Goal: Transaction & Acquisition: Obtain resource

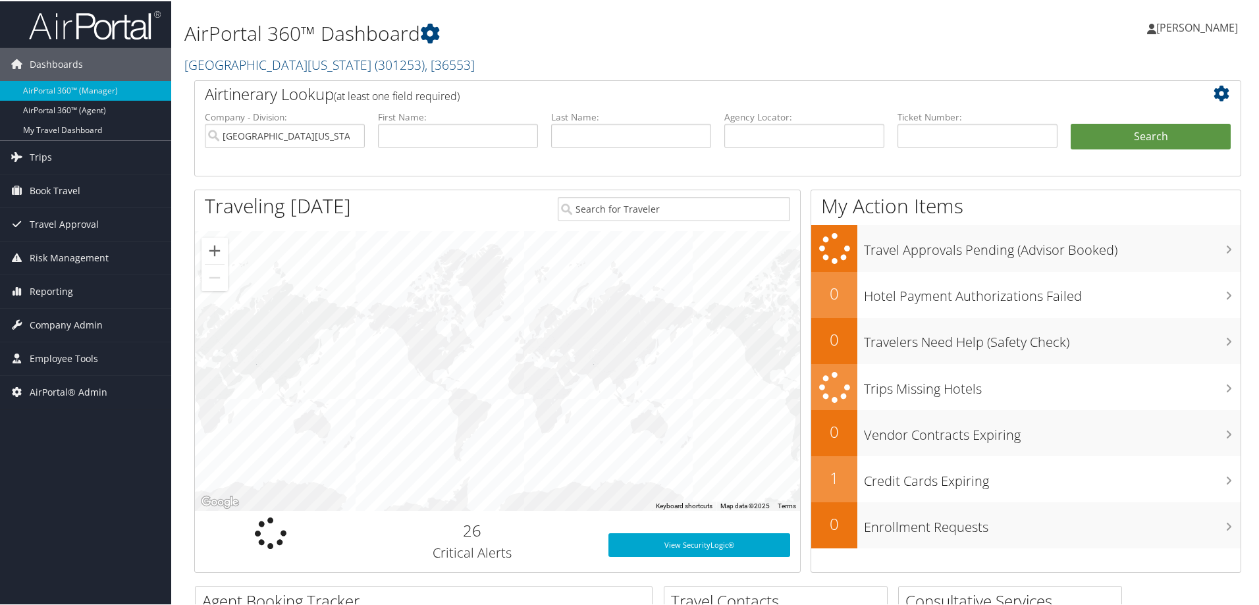
click at [310, 46] on h1 "AirPortal 360™ Dashboard" at bounding box center [539, 32] width 711 height 28
click at [302, 57] on link "[GEOGRAPHIC_DATA][US_STATE] ( 301253 ) , [ 36553 ]" at bounding box center [329, 64] width 290 height 18
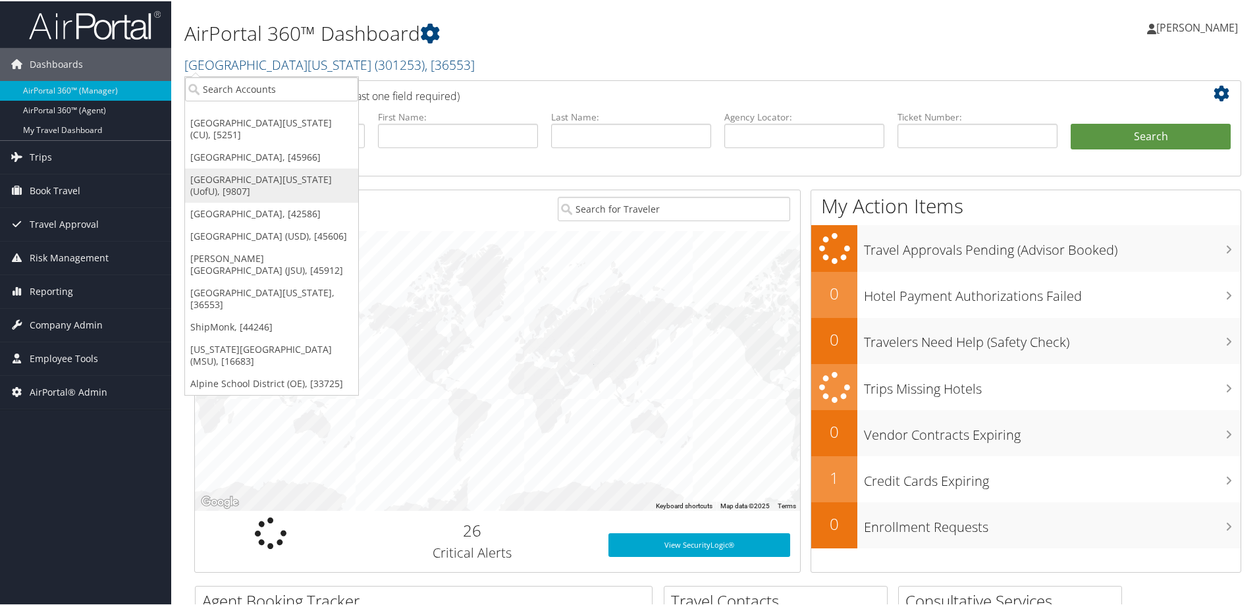
click at [285, 167] on link "[GEOGRAPHIC_DATA][US_STATE] (UofU), [9807]" at bounding box center [271, 184] width 173 height 34
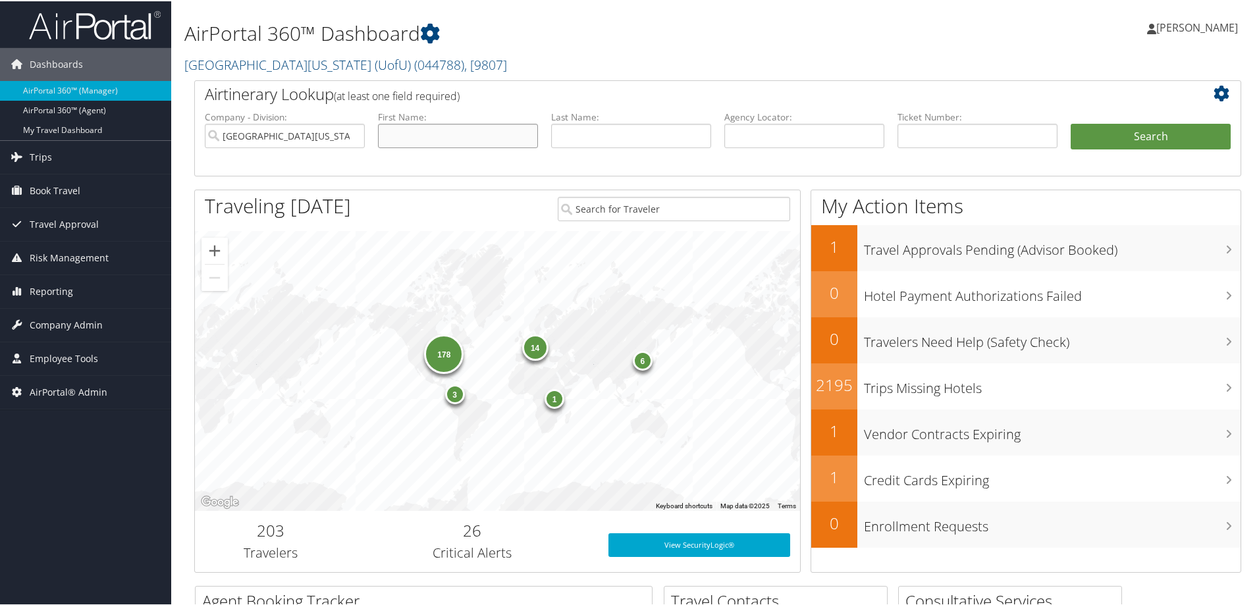
click at [489, 124] on input "text" at bounding box center [458, 134] width 160 height 24
type input "[PERSON_NAME]"
click at [1071, 122] on button "Search" at bounding box center [1151, 135] width 160 height 26
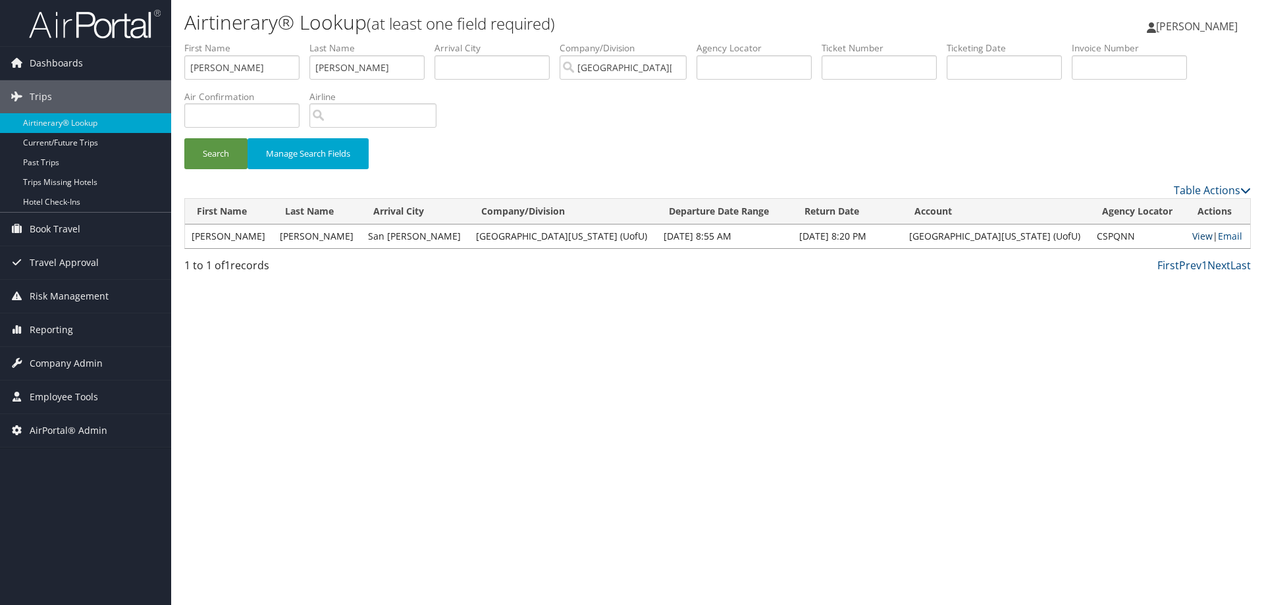
click at [1193, 237] on link "View" at bounding box center [1203, 236] width 20 height 13
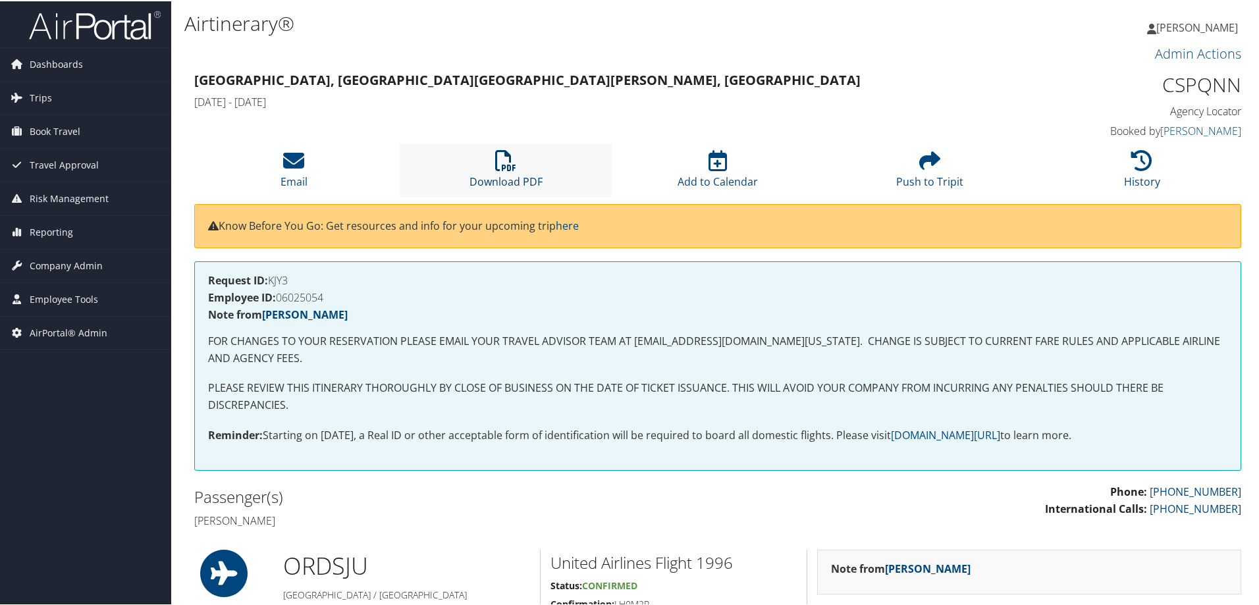
click at [526, 178] on link "Download PDF" at bounding box center [506, 172] width 73 height 32
drag, startPoint x: 1111, startPoint y: 265, endPoint x: 1104, endPoint y: 269, distance: 8.3
click at [1111, 265] on div "Request ID: KJY3 Employee ID: 06025054 Note from Kelley Kokes FOR CHANGES TO YO…" at bounding box center [717, 364] width 1047 height 209
click at [881, 136] on div "Chicago, IL San Juan, PR Thu 13 Nov 2025 - Sun 16 Nov 2025 CSPQNN Agency Locato…" at bounding box center [717, 104] width 1067 height 75
